Goal: Check status: Check status

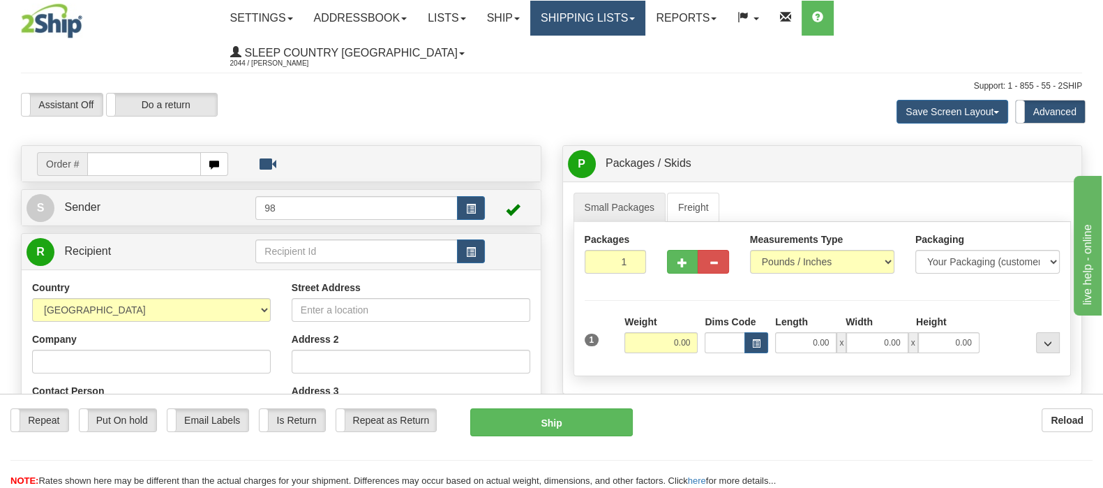
click at [646, 19] on link "Shipping lists" at bounding box center [587, 18] width 115 height 35
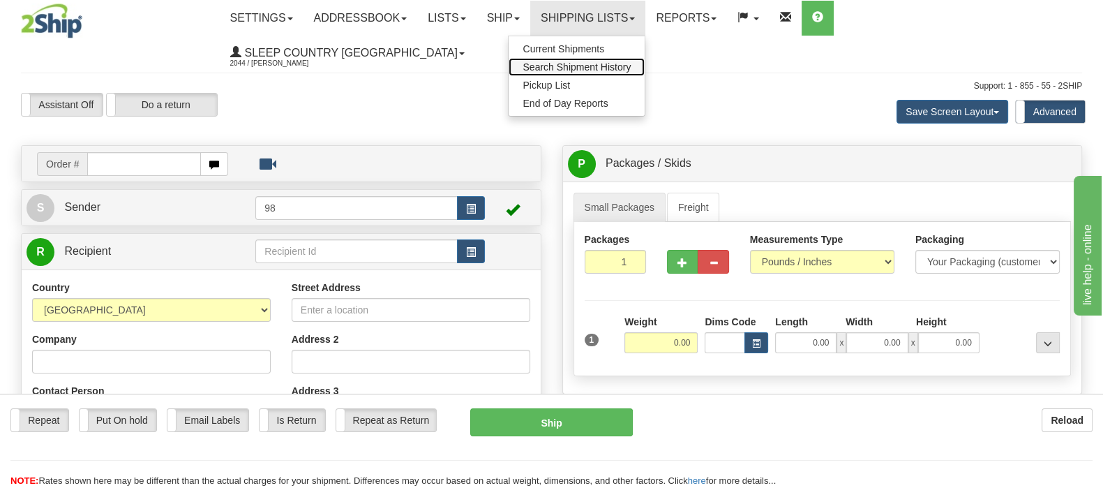
click at [631, 70] on span "Search Shipment History" at bounding box center [577, 66] width 108 height 11
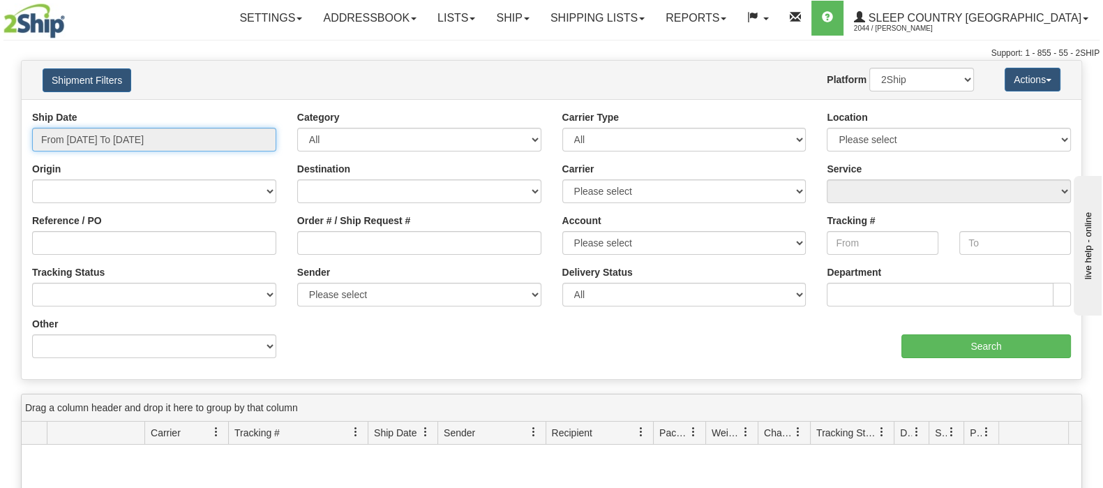
click at [155, 135] on input "From [DATE] To [DATE]" at bounding box center [154, 140] width 244 height 24
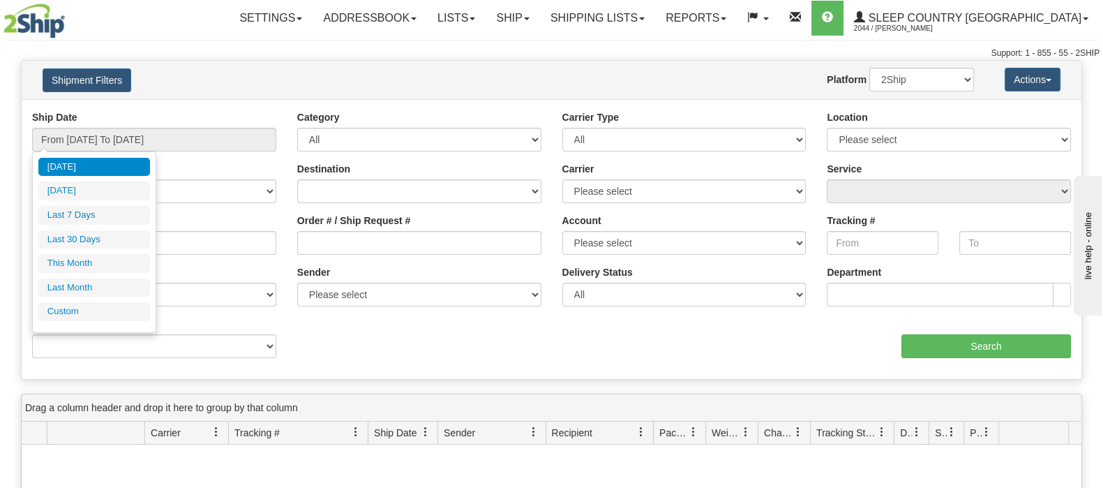
drag, startPoint x: 126, startPoint y: 239, endPoint x: 353, endPoint y: 239, distance: 226.8
click at [129, 239] on li "Last 30 Days" at bounding box center [94, 239] width 112 height 19
type input "From [DATE] To [DATE]"
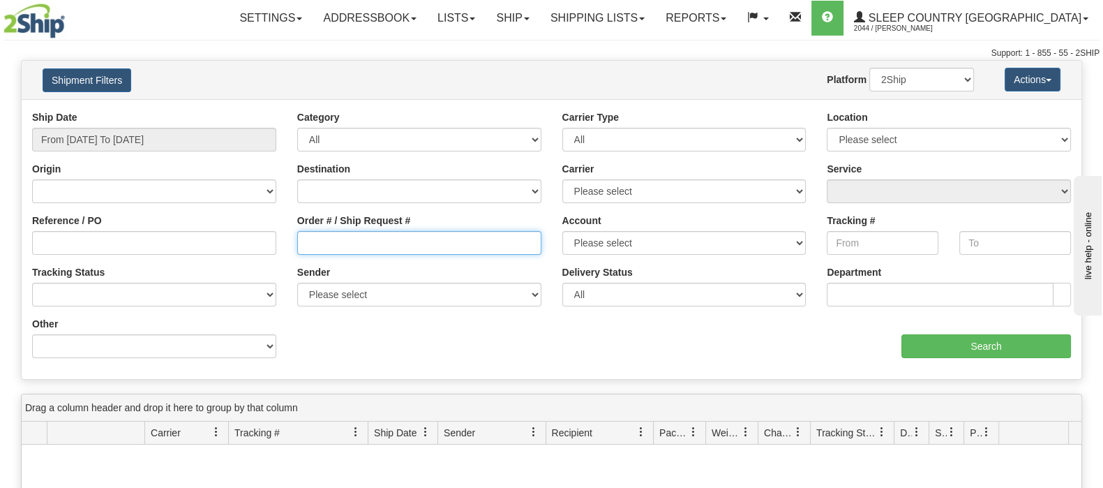
click at [364, 239] on input "Order # / Ship Request #" at bounding box center [419, 243] width 244 height 24
paste input "9000I161947"
type input "9000I161947"
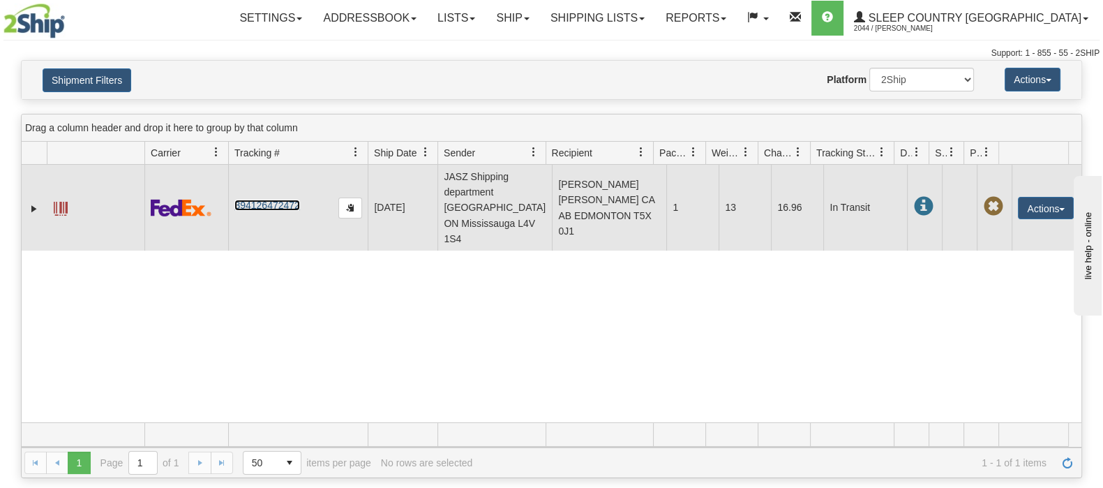
click at [289, 207] on link "394126472472" at bounding box center [266, 205] width 65 height 11
